Goal: Task Accomplishment & Management: Use online tool/utility

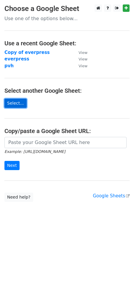
click at [19, 103] on link "Select..." at bounding box center [15, 103] width 22 height 9
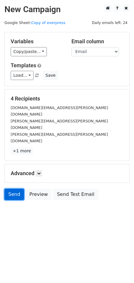
click at [17, 189] on link "Send" at bounding box center [14, 194] width 20 height 11
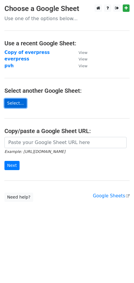
click at [9, 102] on link "Select..." at bounding box center [15, 103] width 22 height 9
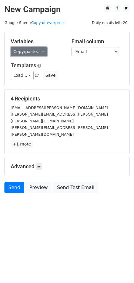
click at [32, 52] on link "Copy/paste..." at bounding box center [29, 51] width 36 height 9
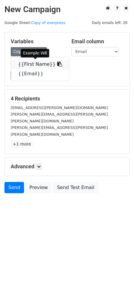
click at [31, 64] on link "{{First Name}}" at bounding box center [40, 64] width 58 height 9
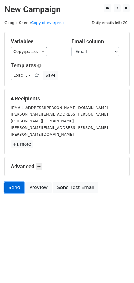
click at [14, 182] on link "Send" at bounding box center [14, 187] width 20 height 11
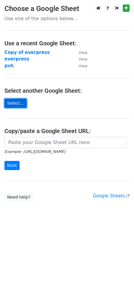
click at [16, 103] on link "Select..." at bounding box center [15, 103] width 22 height 9
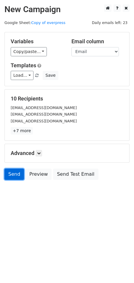
click at [11, 176] on link "Send" at bounding box center [14, 174] width 20 height 11
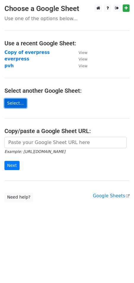
click at [14, 101] on link "Select..." at bounding box center [15, 103] width 22 height 9
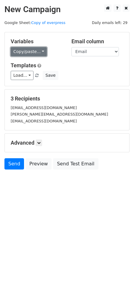
click at [36, 50] on link "Copy/paste..." at bounding box center [29, 51] width 36 height 9
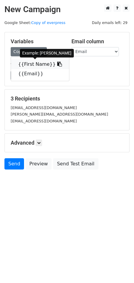
click at [38, 62] on link "{{First Name}}" at bounding box center [40, 64] width 58 height 9
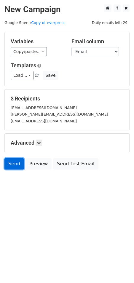
click at [15, 160] on link "Send" at bounding box center [14, 163] width 20 height 11
